Goal: Information Seeking & Learning: Understand process/instructions

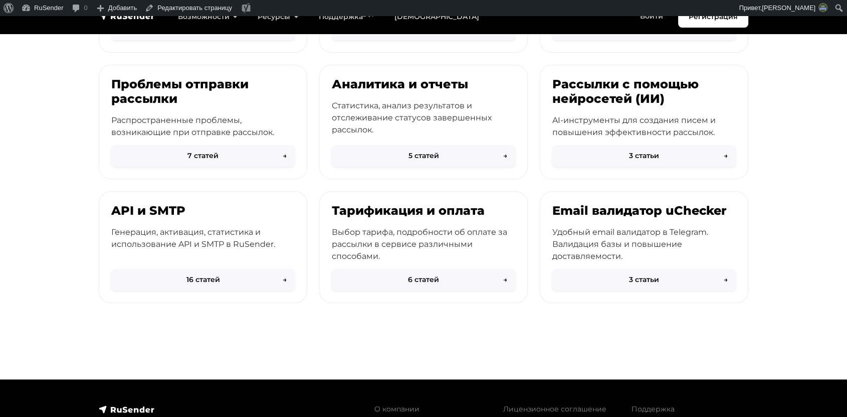
scroll to position [366, 0]
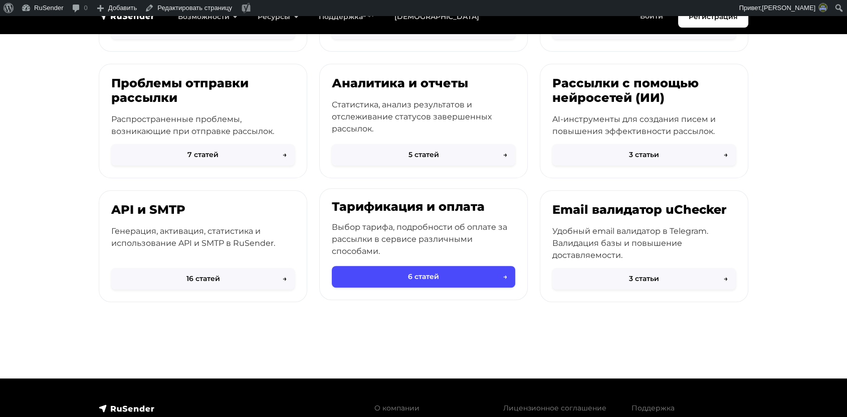
click at [412, 243] on p "Выбор тарифа, подробности об оплате за рассылки в сервисе различными способами." at bounding box center [424, 239] width 184 height 36
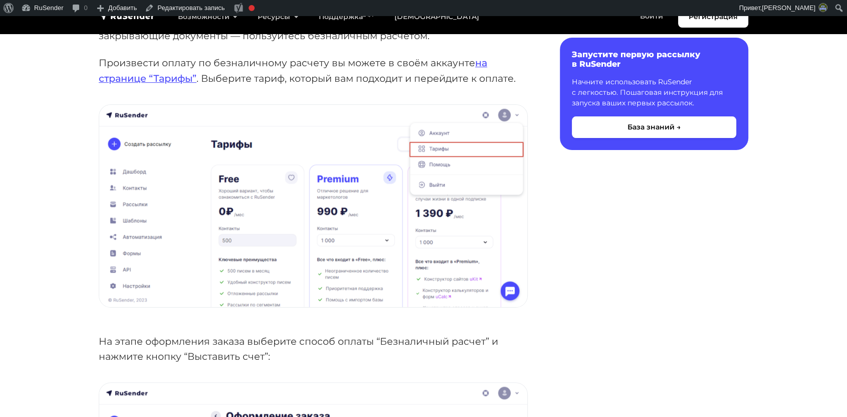
scroll to position [167, 0]
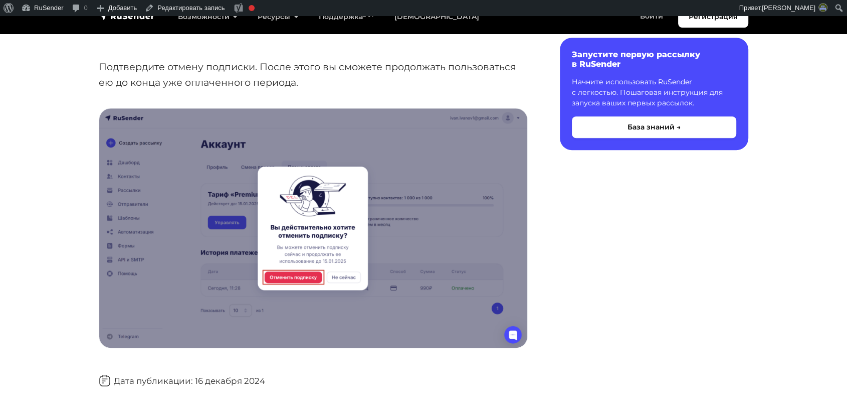
scroll to position [613, 0]
